Goal: Task Accomplishment & Management: Manage account settings

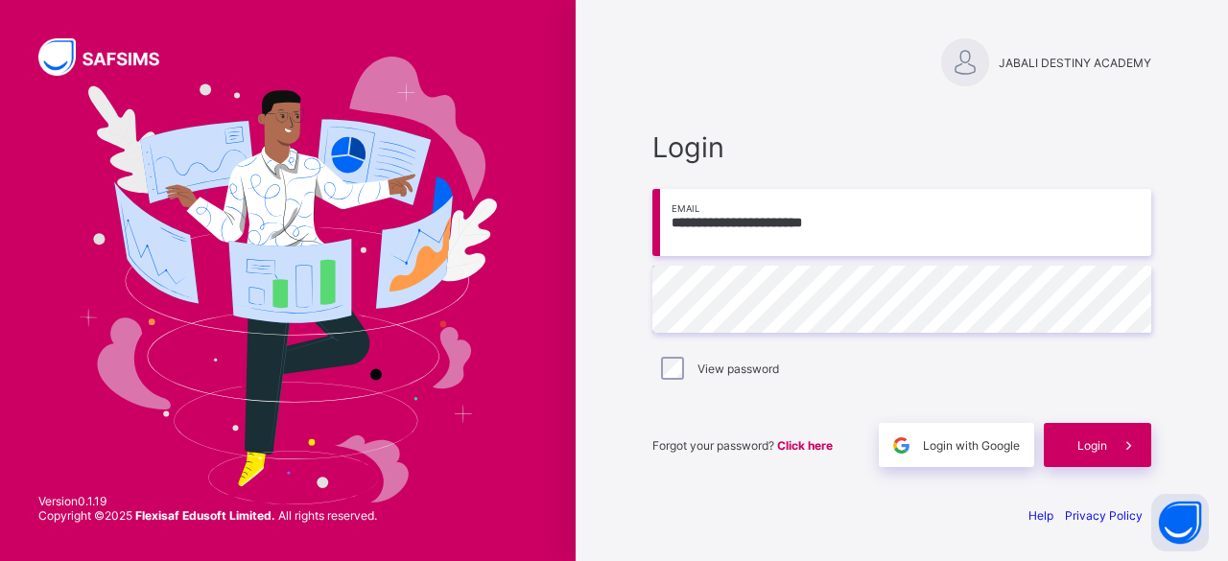
click at [1128, 413] on div "Forgot your password? Click here Login with Google Login" at bounding box center [901, 435] width 499 height 63
click at [1109, 444] on span at bounding box center [1129, 445] width 44 height 44
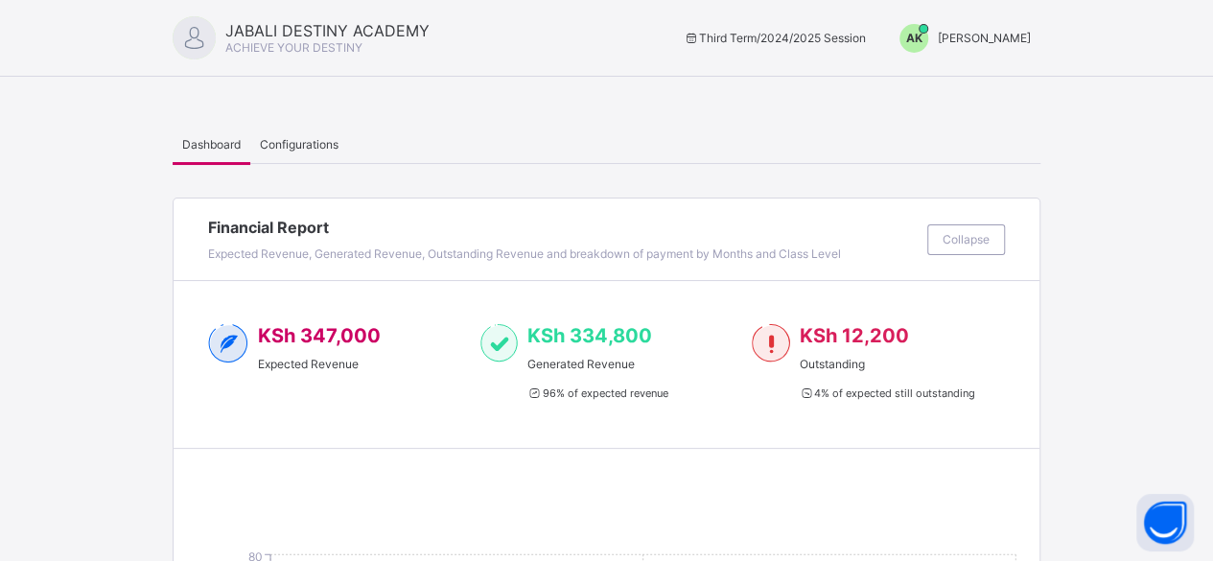
click at [974, 41] on span "[PERSON_NAME]" at bounding box center [984, 38] width 93 height 14
click at [950, 82] on span "Switch to Admin View" at bounding box center [959, 82] width 146 height 22
